Goal: Task Accomplishment & Management: Use online tool/utility

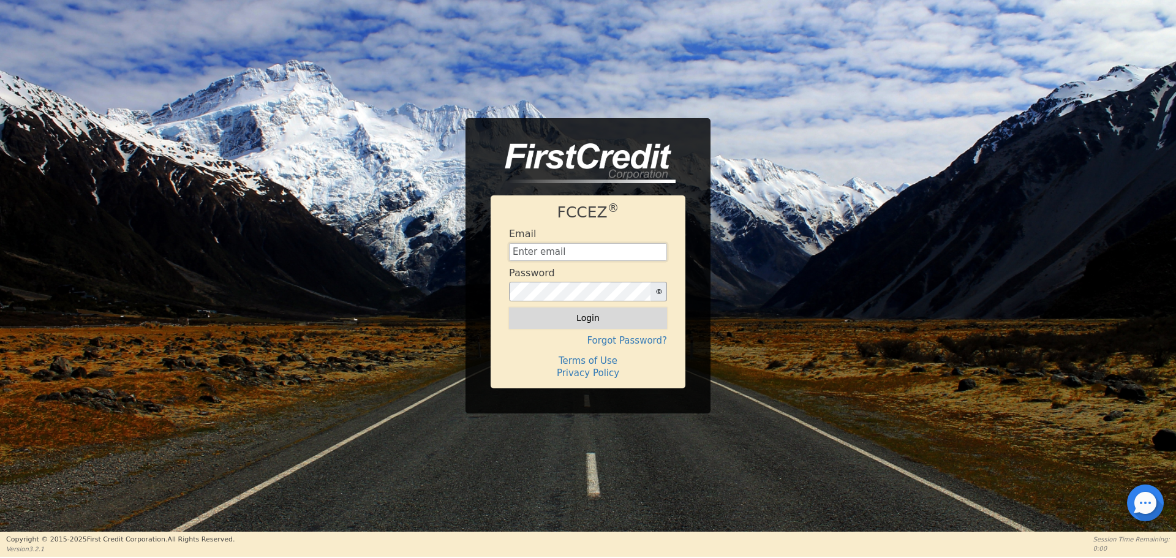
type input "[EMAIL_ADDRESS][DOMAIN_NAME]"
click at [574, 311] on button "Login" at bounding box center [588, 318] width 158 height 21
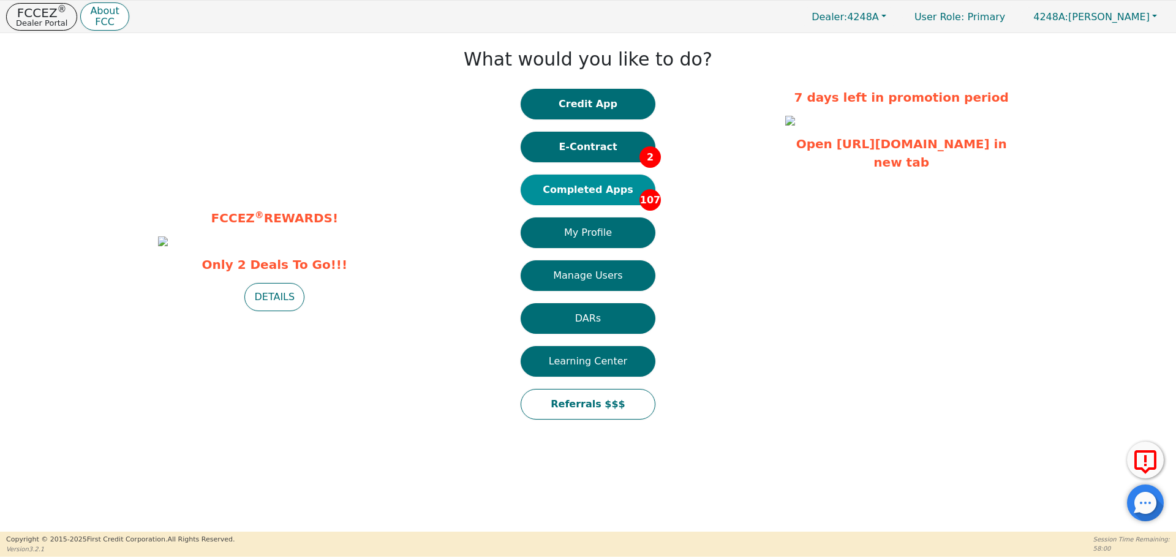
click at [561, 197] on button "Completed Apps 107" at bounding box center [588, 190] width 135 height 31
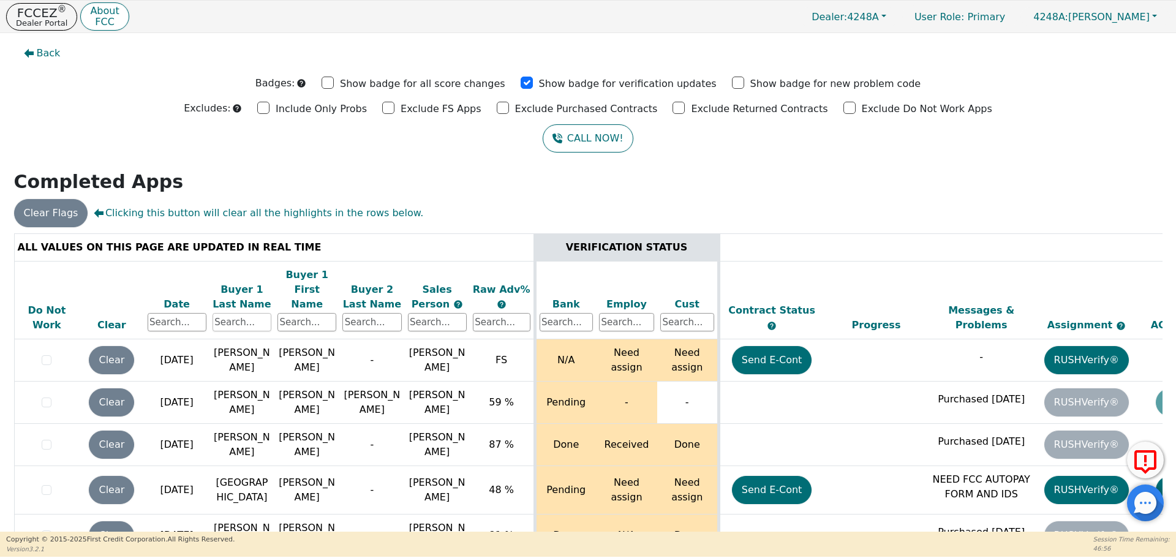
click at [249, 313] on input "text" at bounding box center [242, 322] width 59 height 18
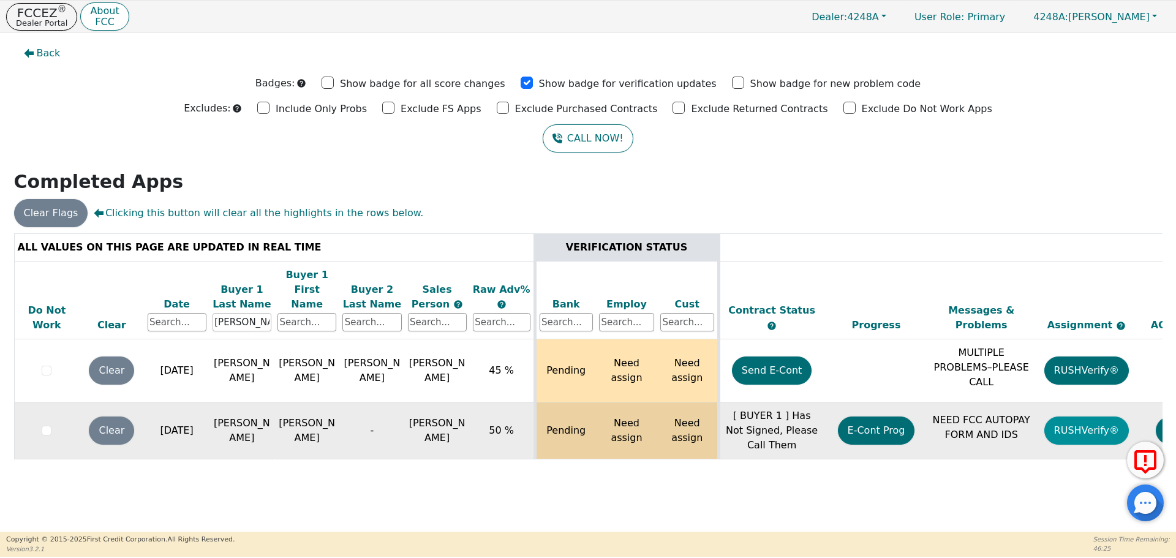
scroll to position [0, 187]
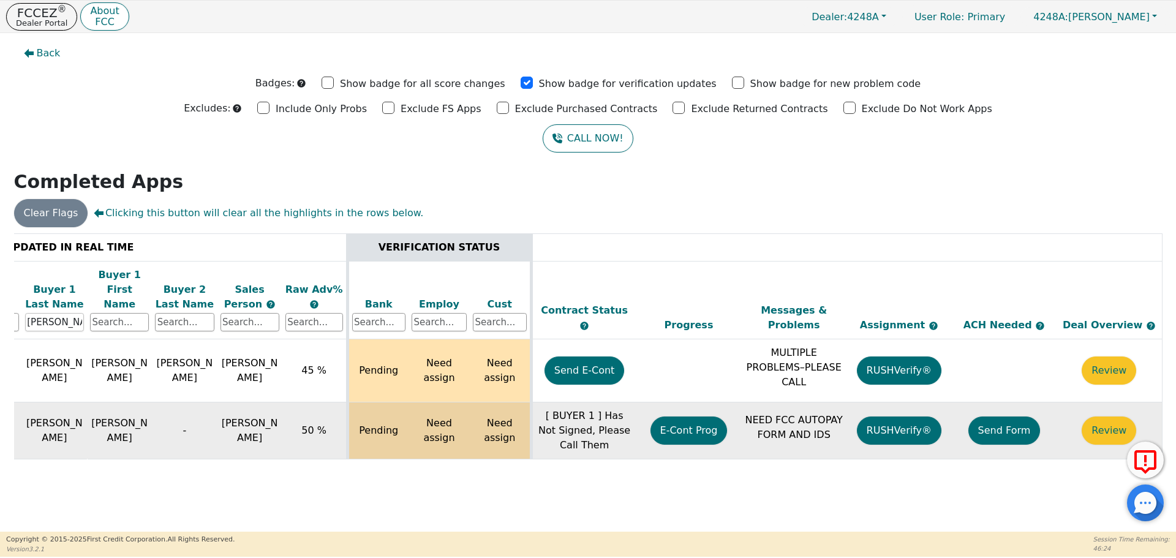
type input "[PERSON_NAME]"
click at [989, 418] on button "Send Form" at bounding box center [1005, 431] width 72 height 28
click at [52, 25] on p "Dealer Portal" at bounding box center [41, 23] width 51 height 8
